Goal: Check status: Check status

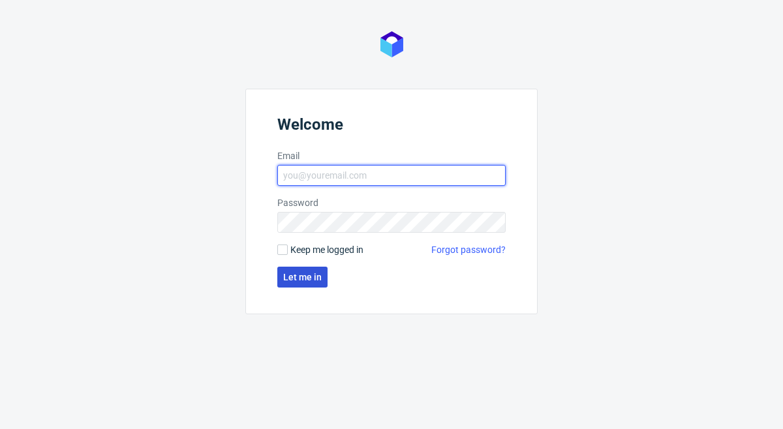
type input "[PERSON_NAME][EMAIL_ADDRESS][DOMAIN_NAME]"
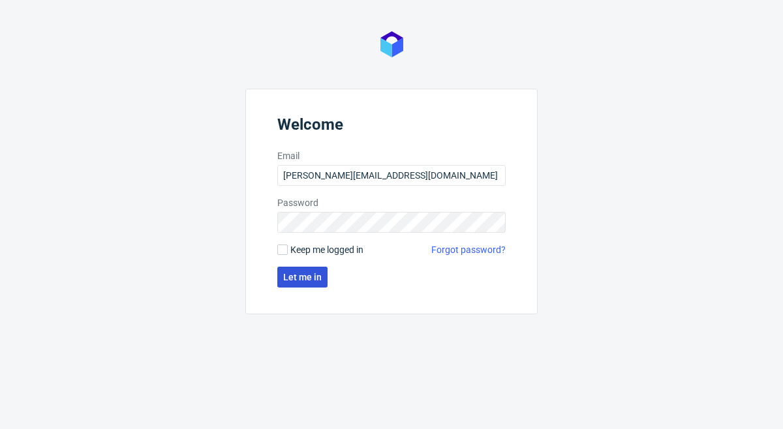
click at [306, 275] on span "Let me in" at bounding box center [302, 277] width 38 height 9
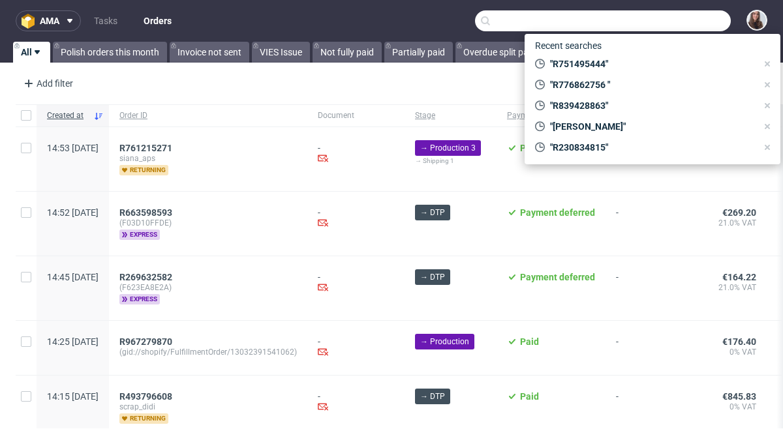
click at [664, 25] on input "text" at bounding box center [603, 20] width 256 height 21
paste input "R249141186"
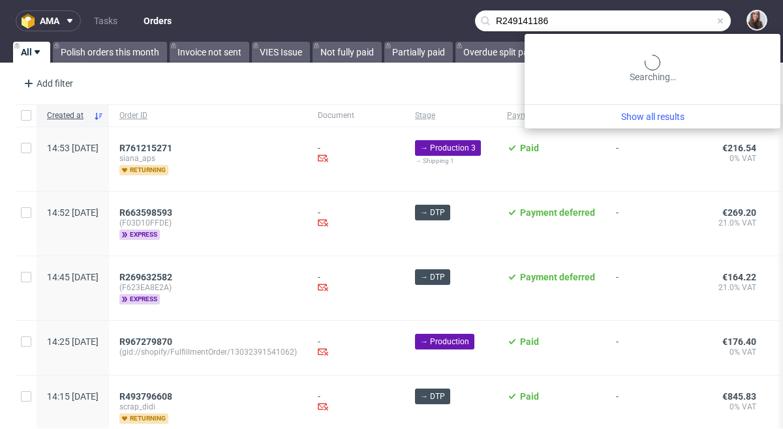
type input "R249141186"
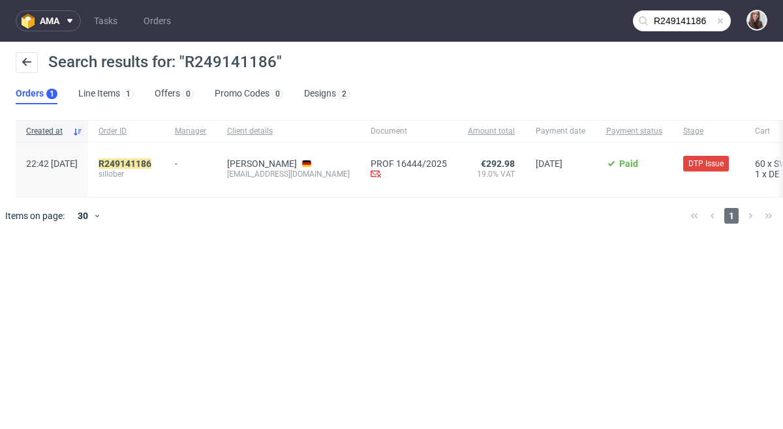
click at [164, 162] on div "R249141186 sillober" at bounding box center [126, 170] width 76 height 54
click at [151, 166] on mark "R249141186" at bounding box center [125, 164] width 53 height 10
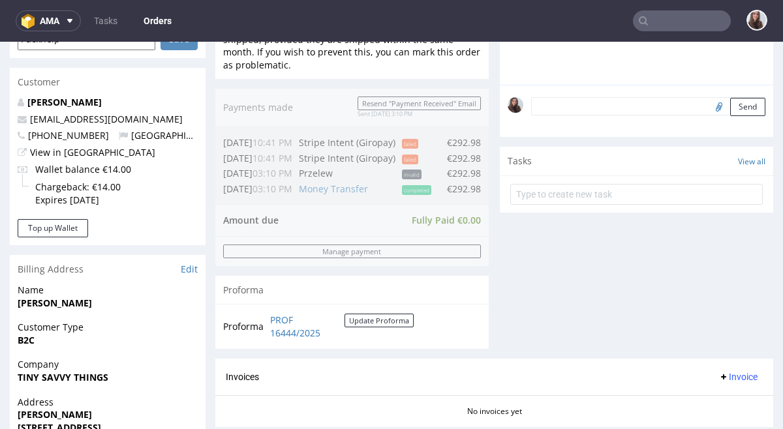
scroll to position [377, 0]
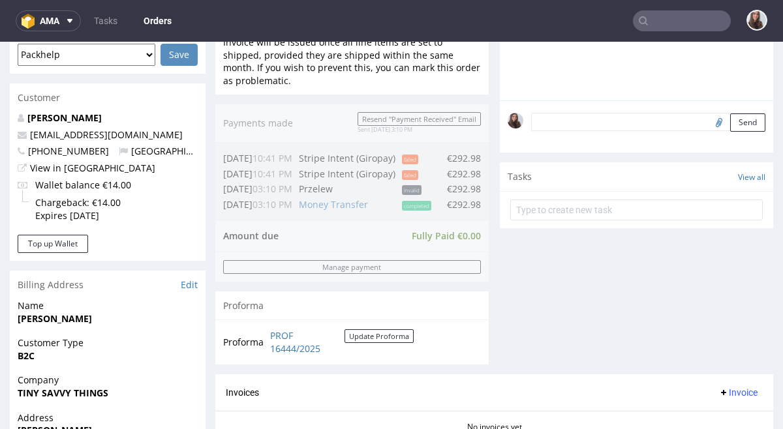
click at [554, 192] on div at bounding box center [636, 208] width 273 height 35
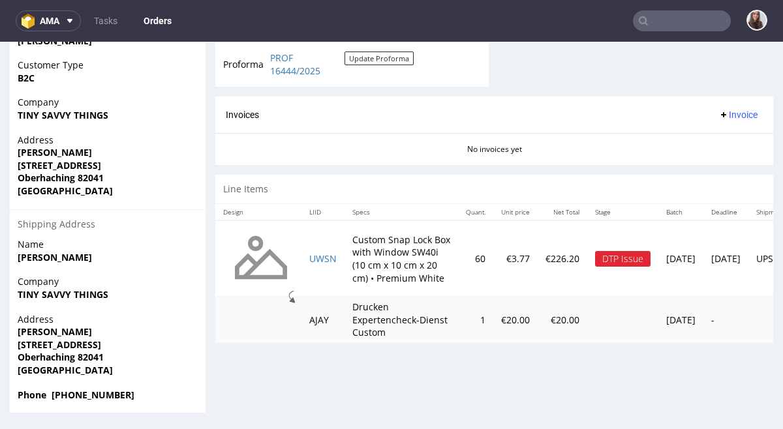
scroll to position [3, 0]
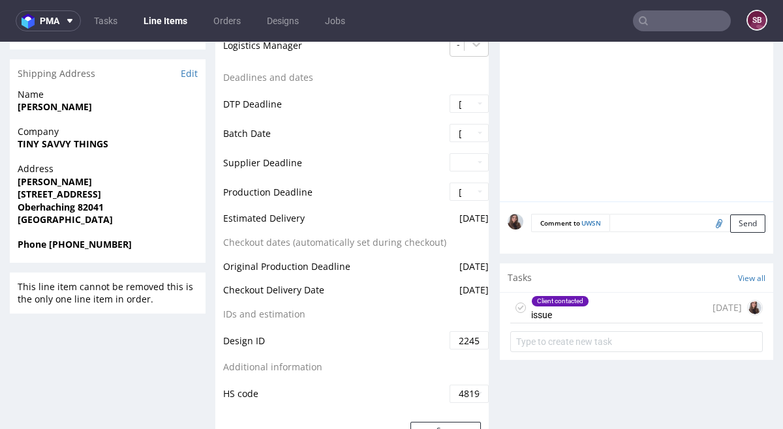
scroll to position [571, 0]
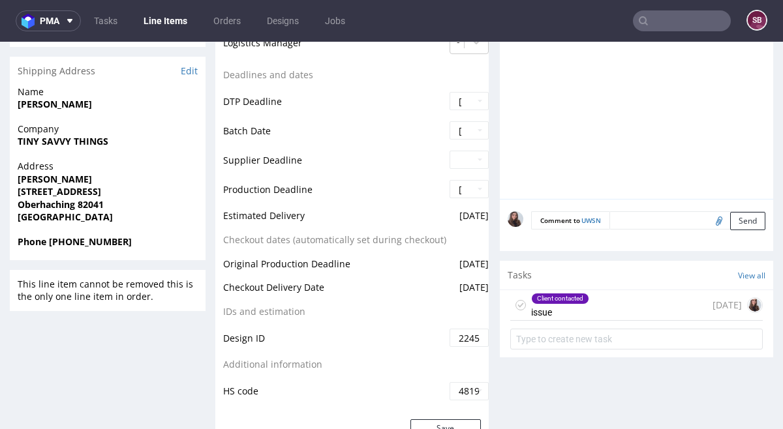
click at [585, 298] on div "Client contacted issue [DATE]" at bounding box center [636, 305] width 252 height 31
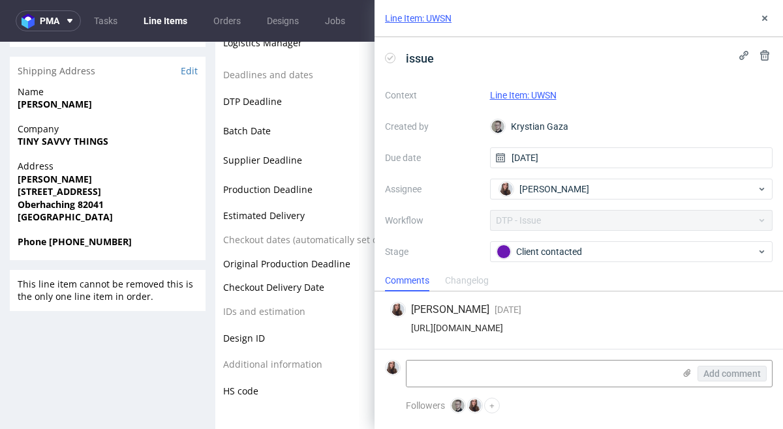
drag, startPoint x: 739, startPoint y: 326, endPoint x: 397, endPoint y: 333, distance: 341.9
click at [397, 333] on div "[URL][DOMAIN_NAME]" at bounding box center [578, 328] width 377 height 10
copy div "[URL][DOMAIN_NAME]"
